Goal: Task Accomplishment & Management: Complete application form

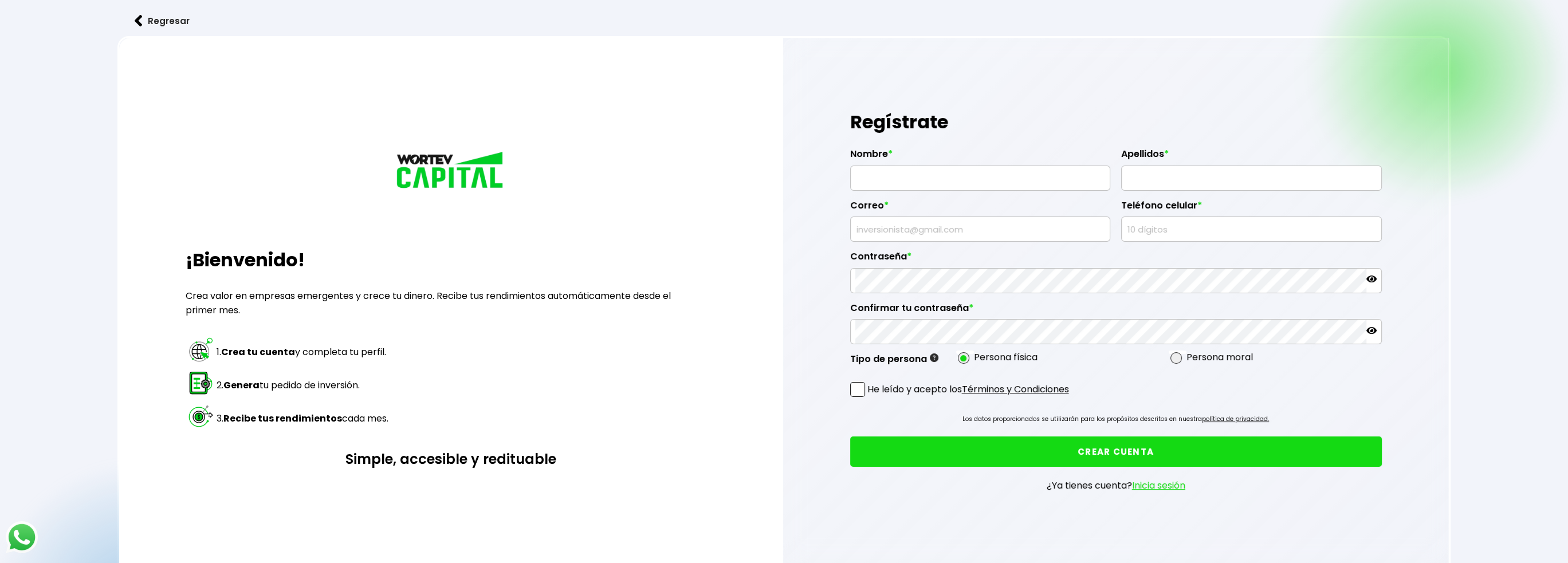
click at [928, 194] on div "Correo *" at bounding box center [981, 217] width 260 height 52
click at [940, 178] on input "text" at bounding box center [980, 178] width 250 height 24
click at [900, 174] on input "text" at bounding box center [980, 178] width 250 height 24
type input "D"
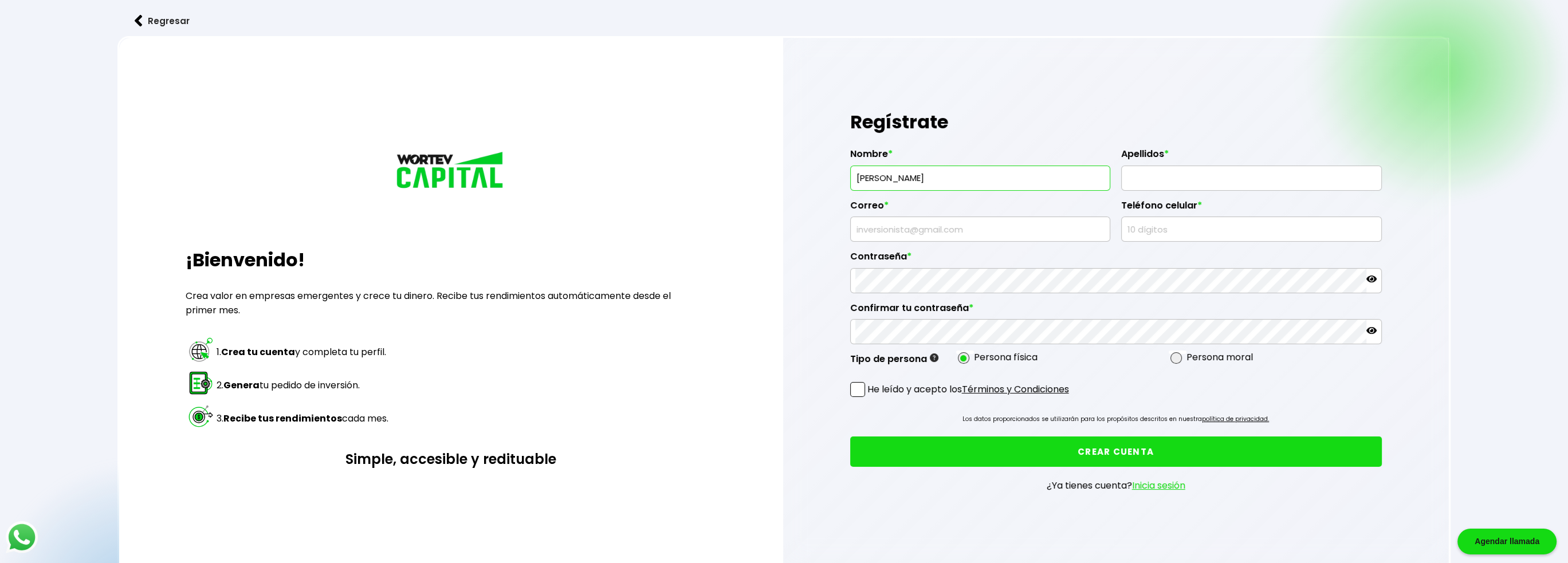
type input "CECILIA"
type input "MARCELO NAVARRETE"
click at [907, 235] on input "text" at bounding box center [980, 229] width 250 height 24
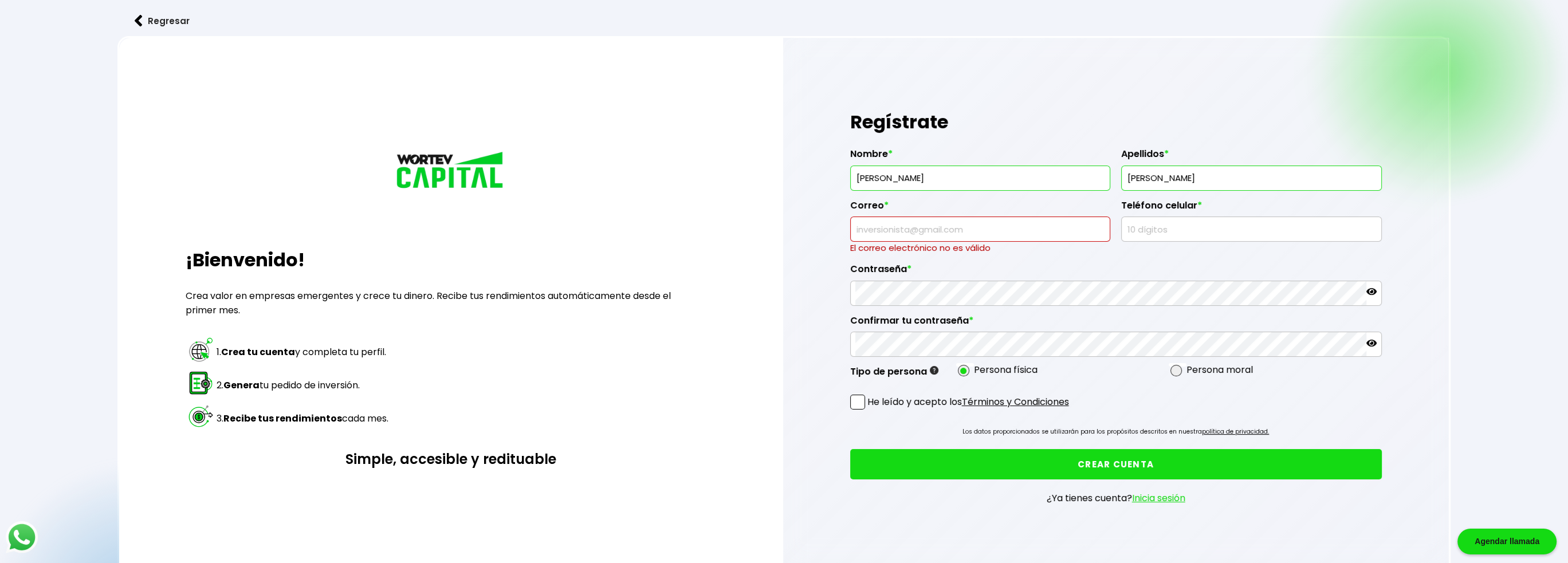
paste input "tivaluva@gmail.com"
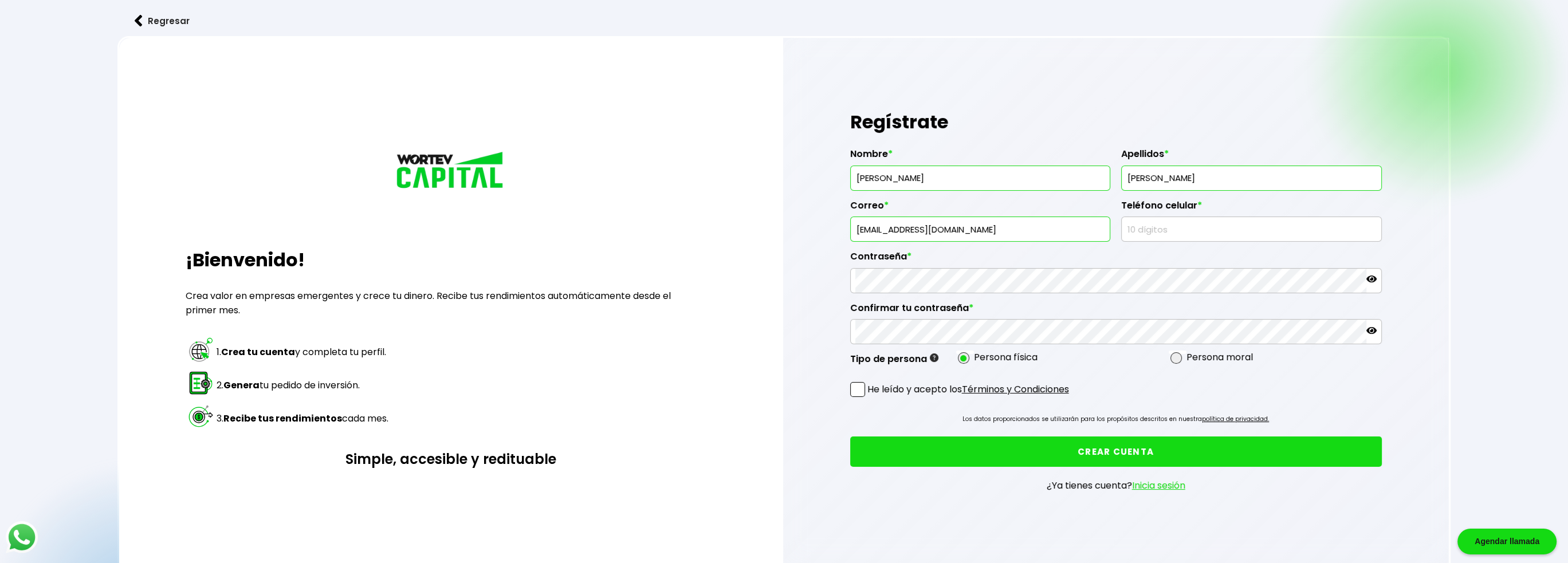
type input "tivaluva@gmail.com"
click at [1172, 221] on input "text" at bounding box center [1251, 229] width 250 height 24
type input "7442727127"
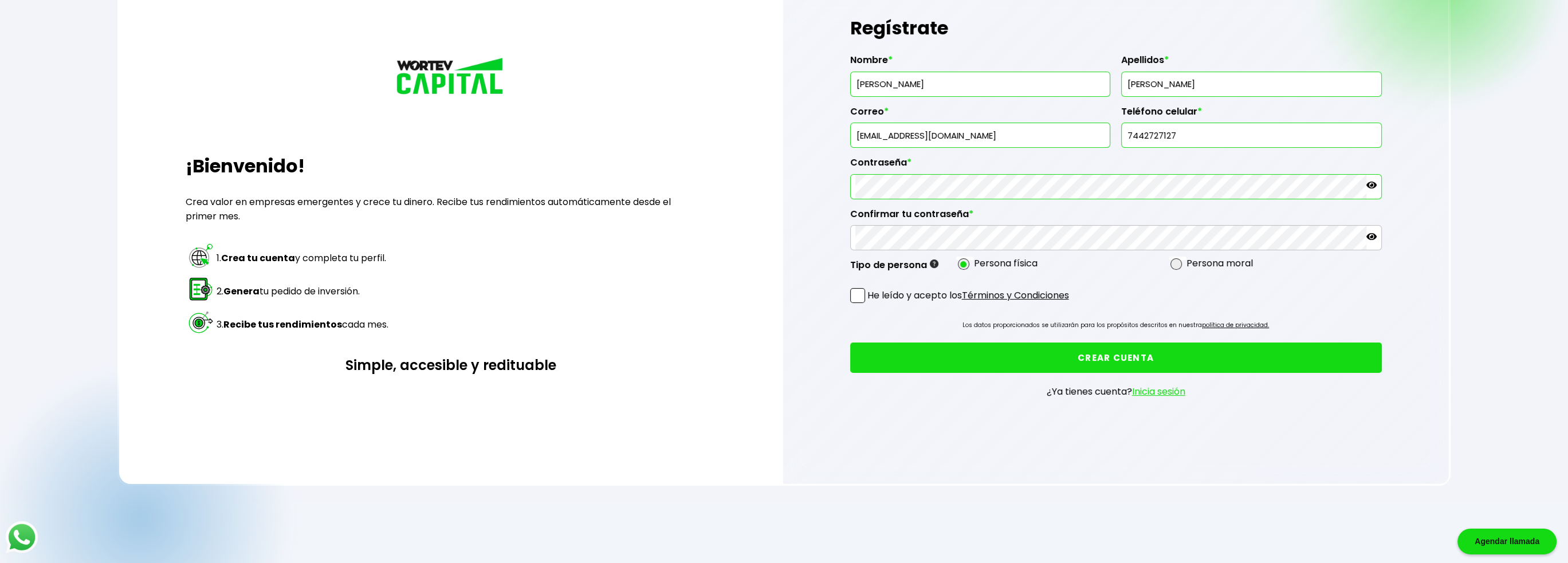
scroll to position [86, 0]
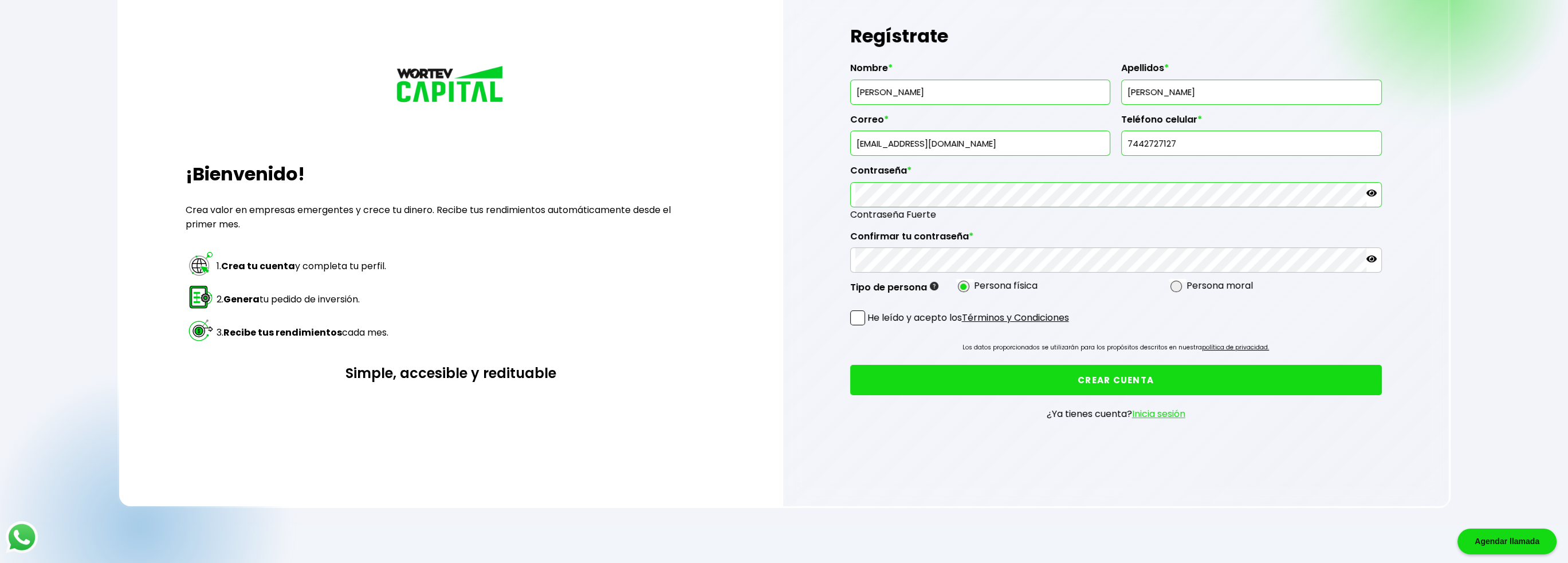
click at [1374, 188] on icon at bounding box center [1372, 193] width 11 height 11
click at [794, 195] on div "Regístrate Nombre * CECILIA Apellidos * MARCELO NAVARRETE Correo * tivaluva@gma…" at bounding box center [1115, 229] width 665 height 554
click at [1370, 254] on icon at bounding box center [1372, 259] width 11 height 11
click at [873, 320] on p "He leído y acepto los Términos y Condiciones" at bounding box center [968, 318] width 202 height 15
click at [870, 326] on input "He leído y acepto los Términos y Condiciones" at bounding box center [870, 326] width 0 height 0
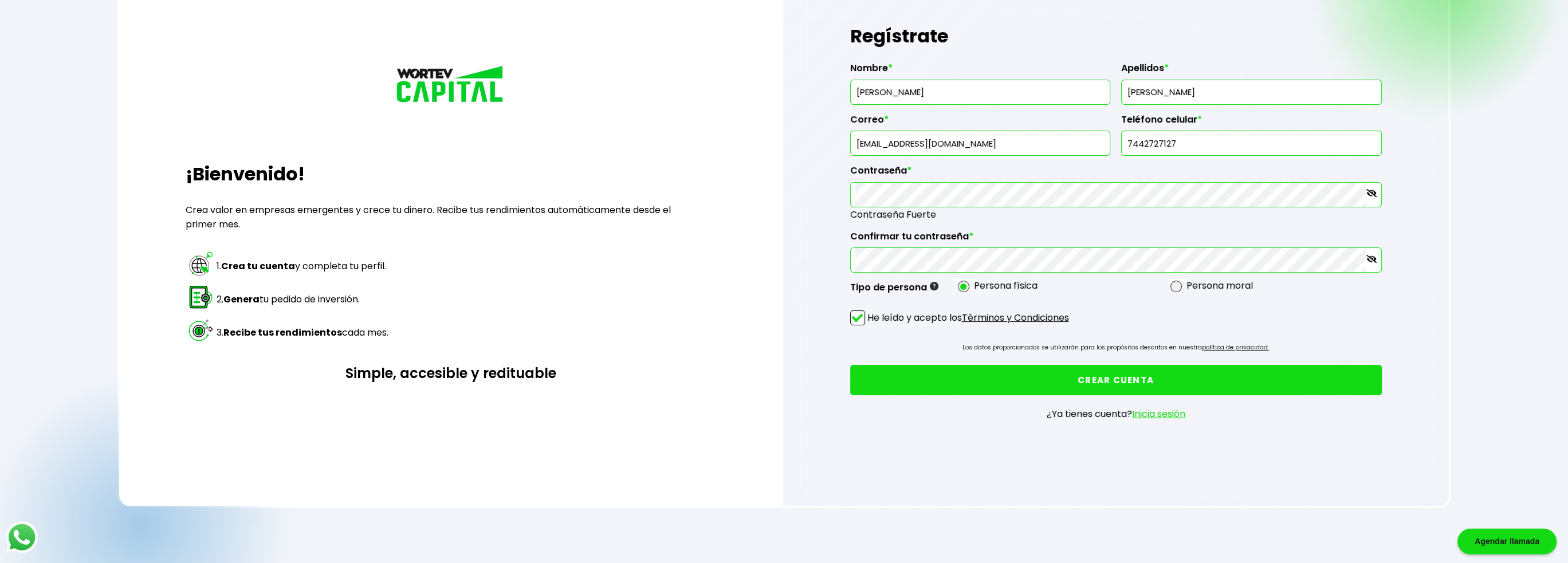
click at [952, 380] on button "CREAR CUENTA" at bounding box center [1116, 380] width 532 height 30
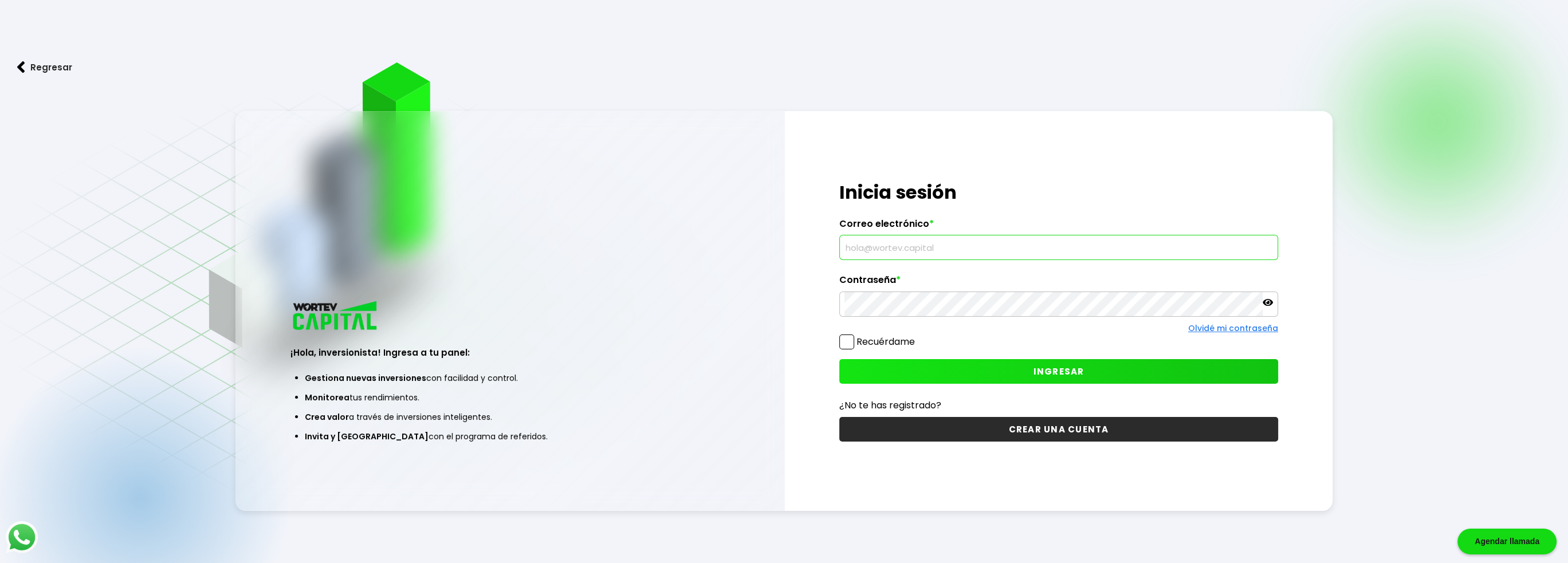
click at [912, 250] on input "text" at bounding box center [1059, 247] width 428 height 24
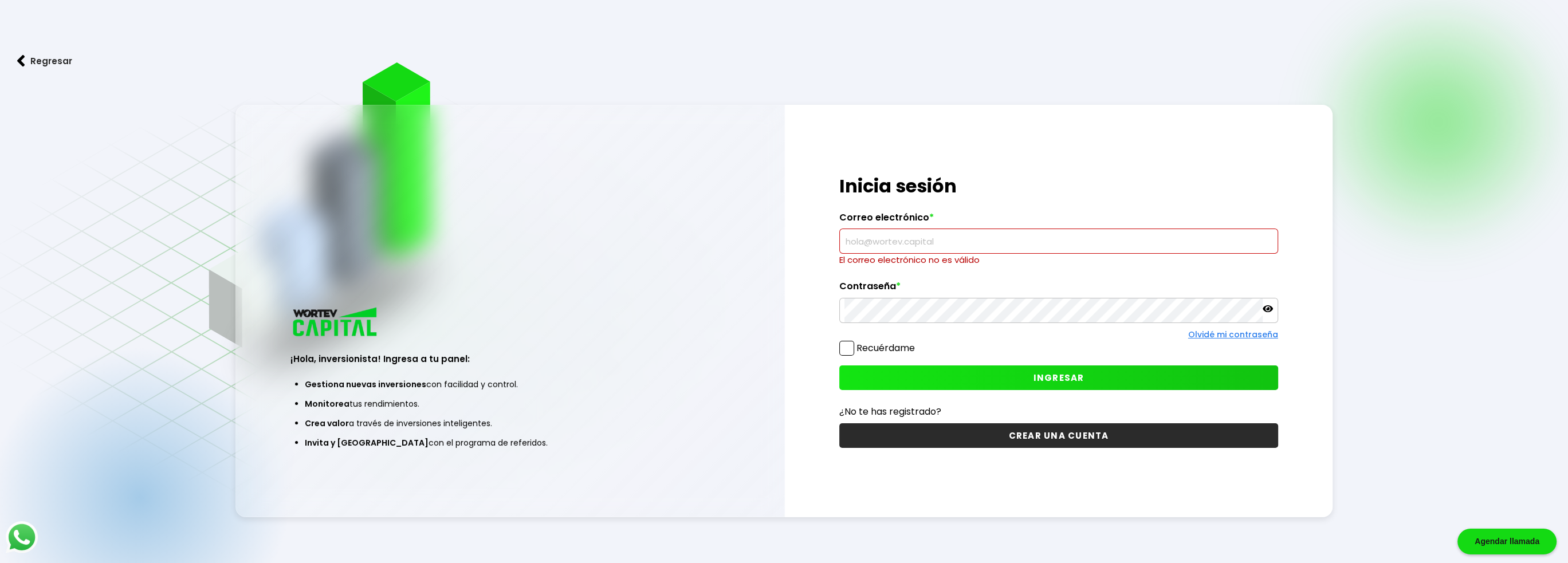
click at [922, 244] on input "text" at bounding box center [1059, 241] width 428 height 24
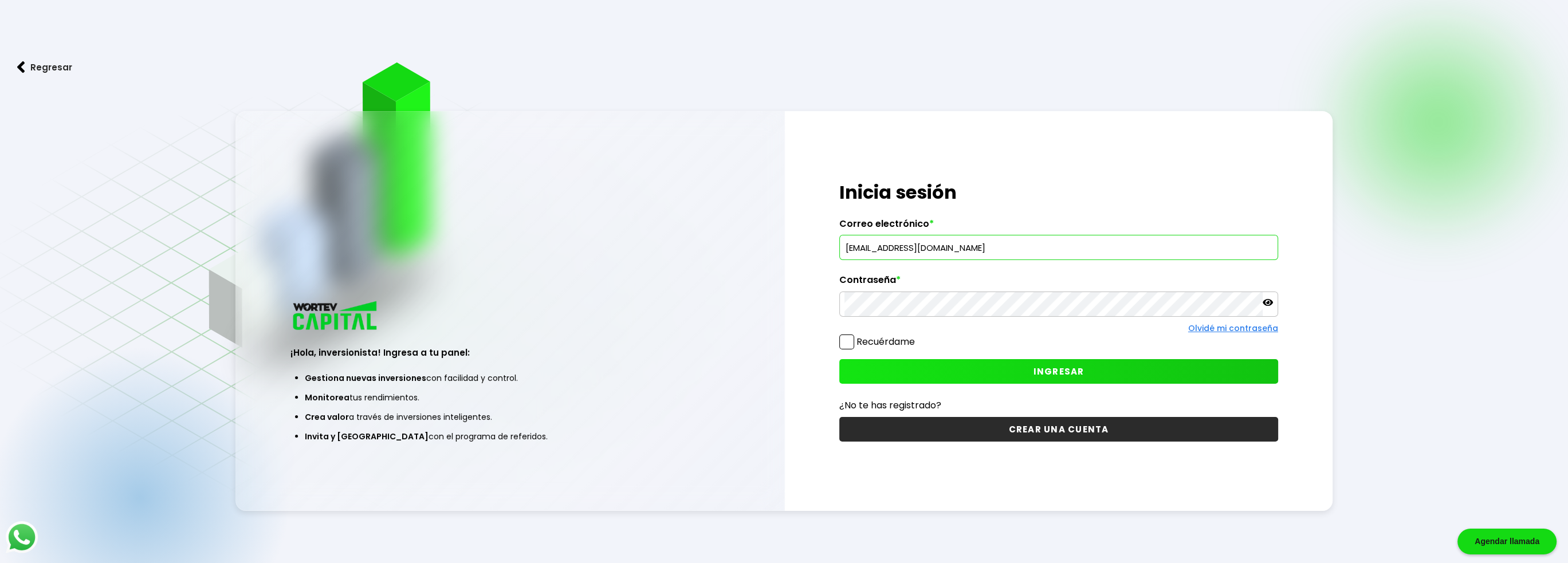
type input "[EMAIL_ADDRESS][DOMAIN_NAME]"
click at [1269, 299] on icon at bounding box center [1268, 303] width 11 height 11
click at [876, 344] on label "Recuérdame" at bounding box center [885, 342] width 58 height 13
click at [917, 336] on input "Recuérdame" at bounding box center [917, 336] width 0 height 0
click at [919, 380] on button "INGRESAR" at bounding box center [1059, 371] width 439 height 24
